Goal: Book appointment/travel/reservation

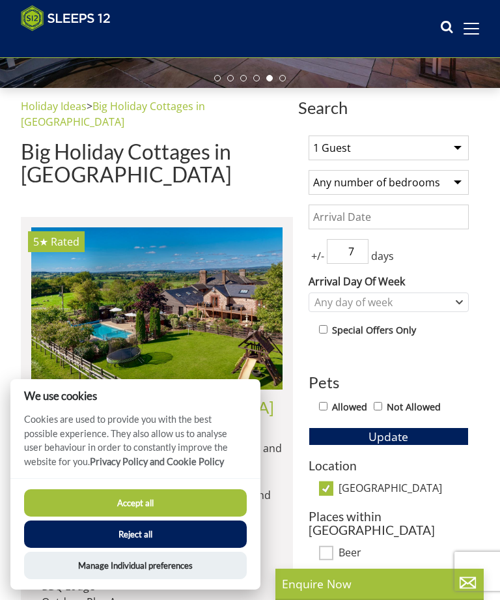
scroll to position [298, 0]
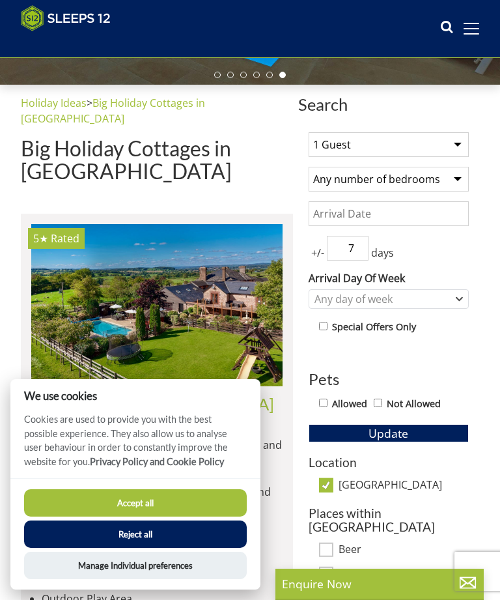
click at [457, 139] on select "1 Guest 2 Guests 3 Guests 4 Guests 5 Guests 6 Guests 7 Guests 8 Guests 9 Guests…" at bounding box center [389, 144] width 160 height 25
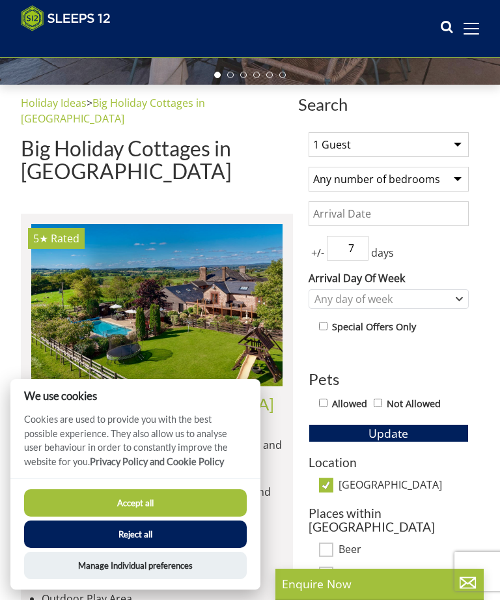
select select "10"
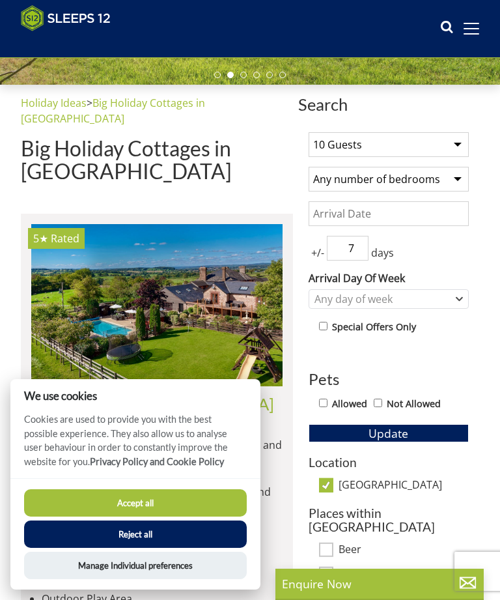
click at [324, 215] on input "Date" at bounding box center [389, 213] width 160 height 25
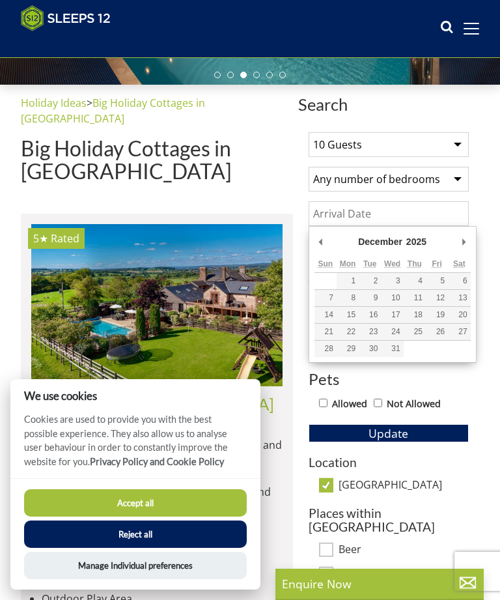
type input "[DATE]"
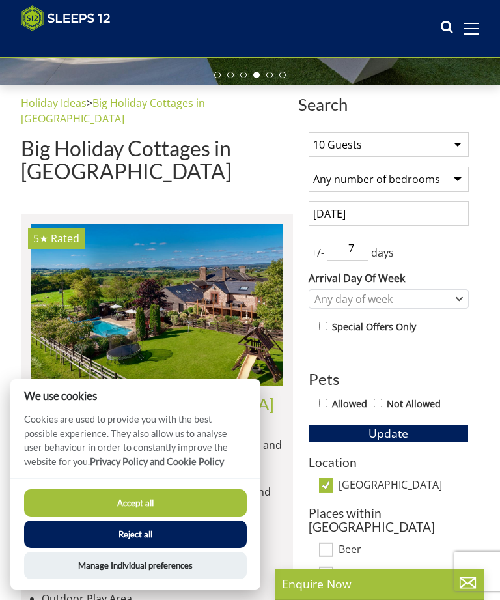
click at [318, 260] on span "+/-" at bounding box center [318, 253] width 18 height 16
click at [386, 258] on span "days" at bounding box center [383, 253] width 28 height 16
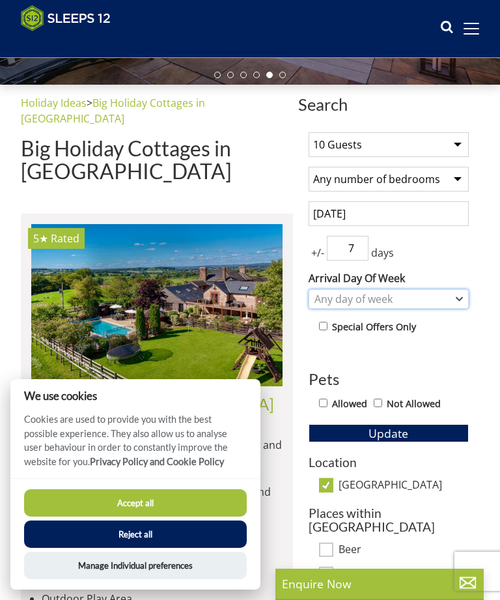
click at [463, 298] on div "Any day of week" at bounding box center [389, 299] width 160 height 20
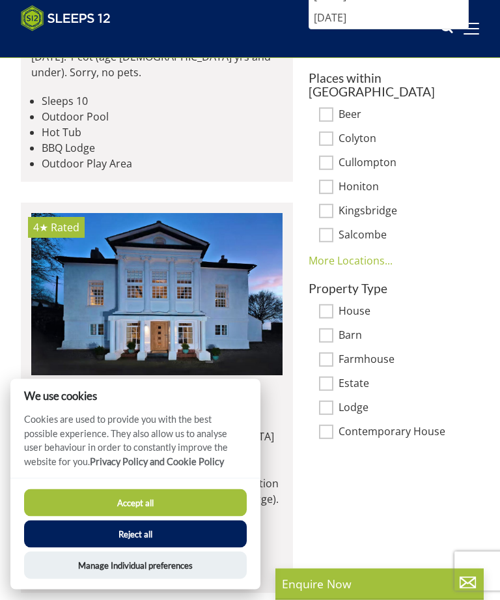
scroll to position [733, 0]
click at [165, 548] on button "Reject all" at bounding box center [135, 533] width 223 height 27
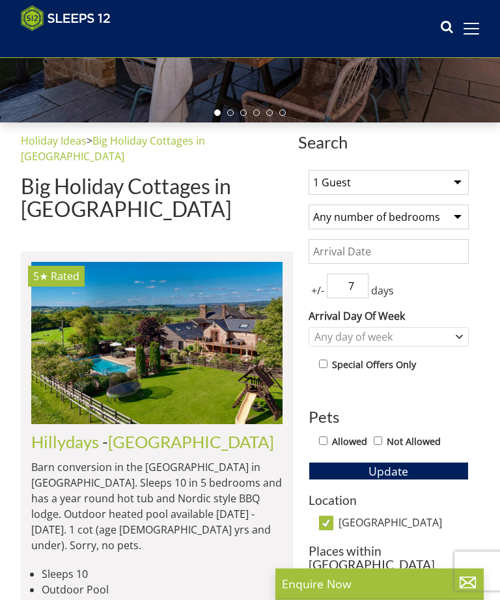
scroll to position [260, 0]
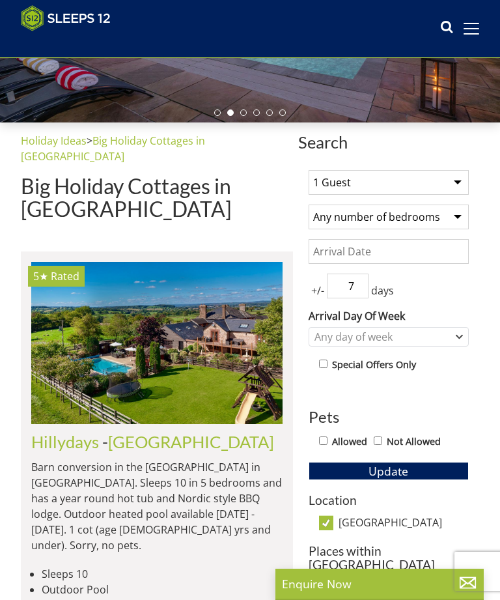
click at [328, 440] on input "Allowed" at bounding box center [323, 440] width 8 height 8
checkbox input "true"
click at [393, 469] on span "Update" at bounding box center [389, 471] width 40 height 16
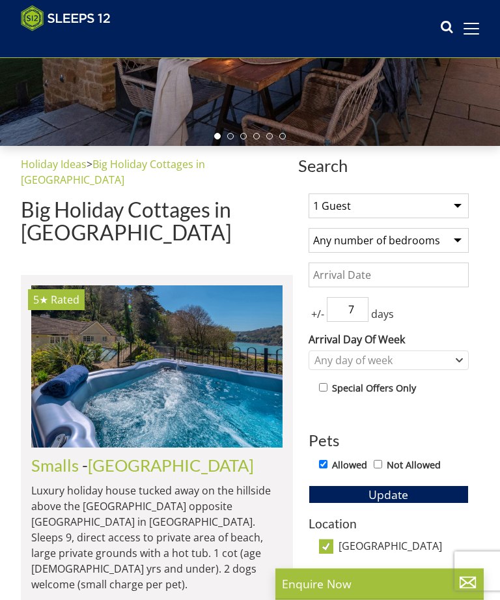
scroll to position [236, 0]
click at [453, 197] on select "1 Guest 2 Guests 3 Guests 4 Guests 5 Guests 6 Guests 7 Guests 8 Guests 9 Guests…" at bounding box center [389, 205] width 160 height 25
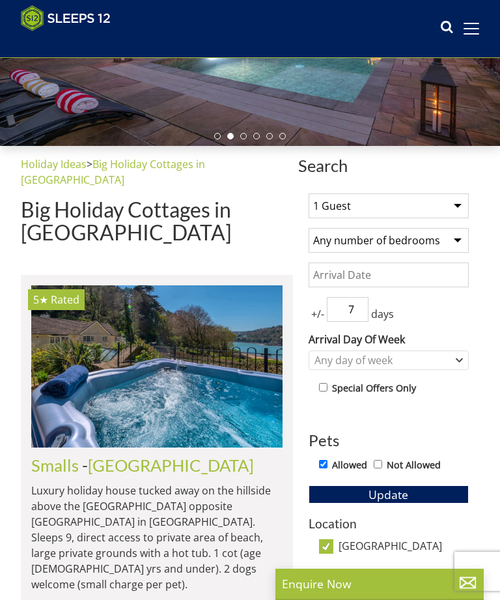
select select "10"
click at [325, 275] on input "Date" at bounding box center [389, 275] width 160 height 25
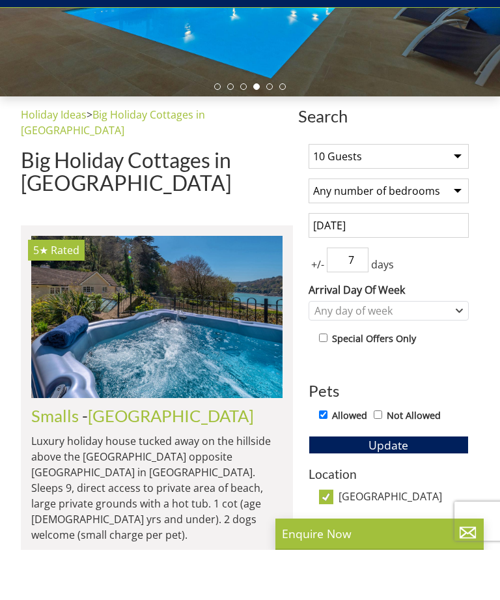
scroll to position [286, 0]
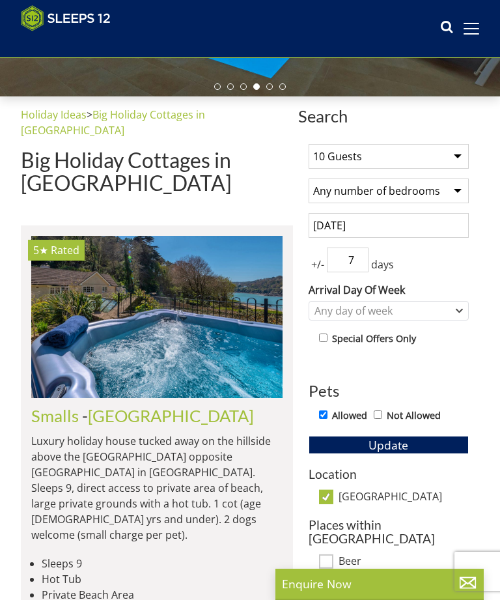
click at [360, 448] on button "Update" at bounding box center [389, 445] width 160 height 18
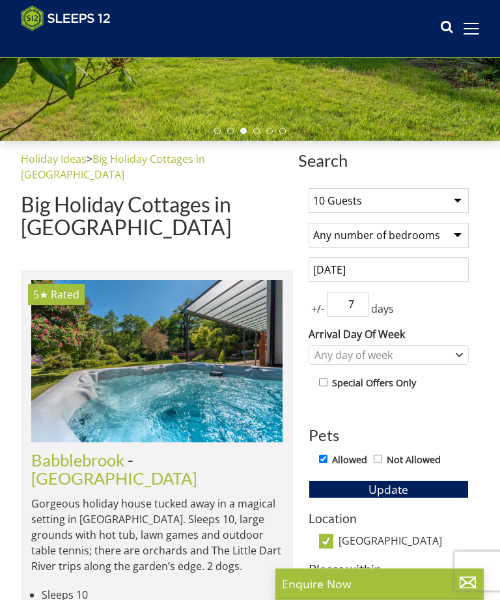
scroll to position [242, 0]
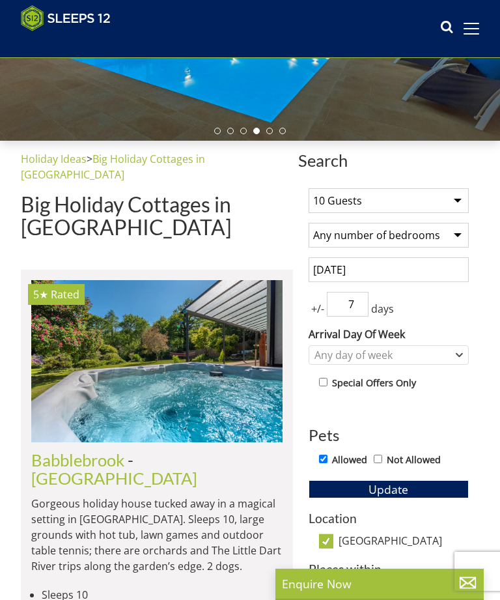
click at [445, 266] on input "[DATE]" at bounding box center [389, 269] width 160 height 25
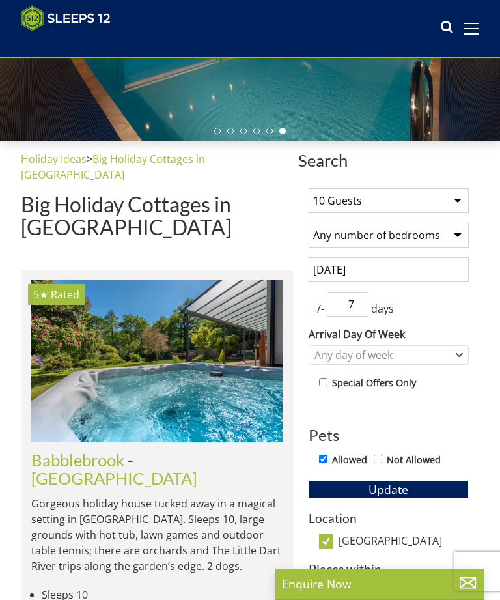
click at [457, 265] on input "[DATE]" at bounding box center [389, 269] width 160 height 25
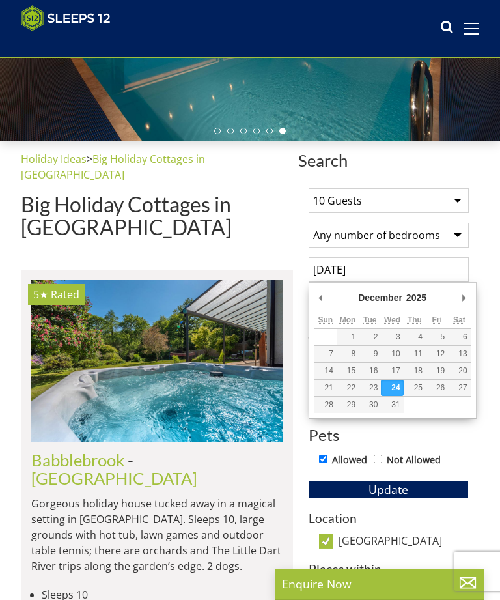
scroll to position [241, 0]
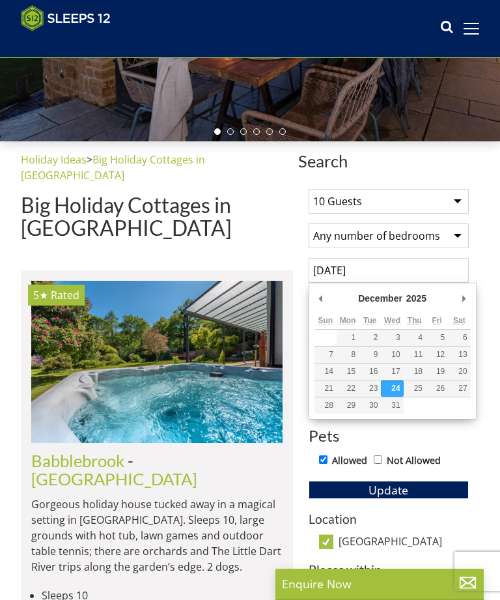
type input "[DATE]"
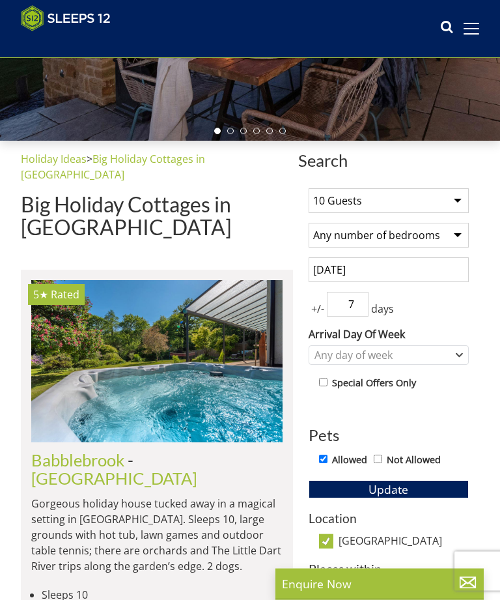
scroll to position [242, 0]
click at [390, 488] on span "Update" at bounding box center [389, 489] width 40 height 16
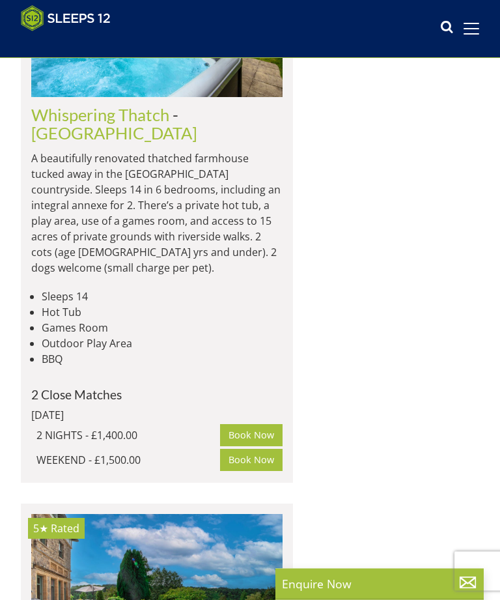
scroll to position [1650, 0]
